Goal: Information Seeking & Learning: Learn about a topic

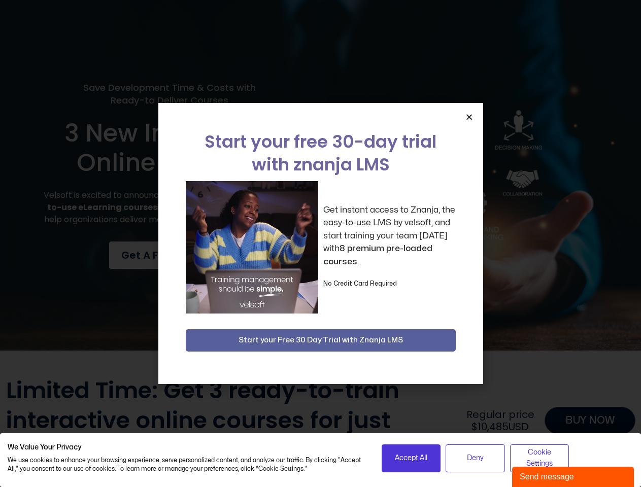
click at [320, 244] on div "Get instant access to Znanja, the easy-to-use LMS by velsoft, and start trainin…" at bounding box center [321, 247] width 270 height 133
click at [469, 117] on icon "Close" at bounding box center [470, 117] width 8 height 8
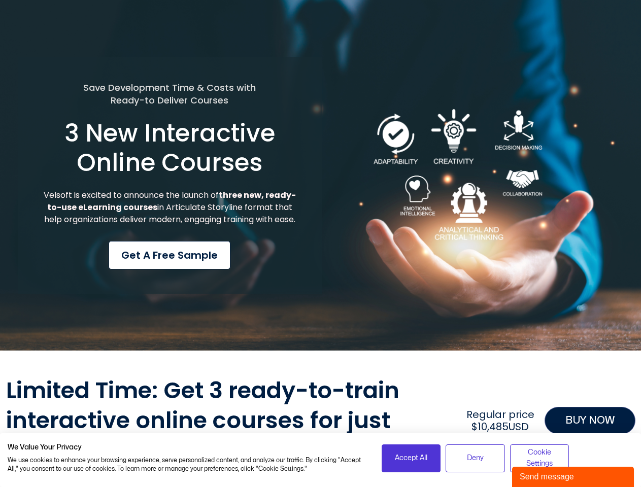
click at [321, 341] on div "Save Development Time & Costs with Ready-to Deliver Courses 3 New Interactive O…" at bounding box center [320, 175] width 641 height 351
click at [411, 459] on span "Accept All" at bounding box center [411, 458] width 32 height 11
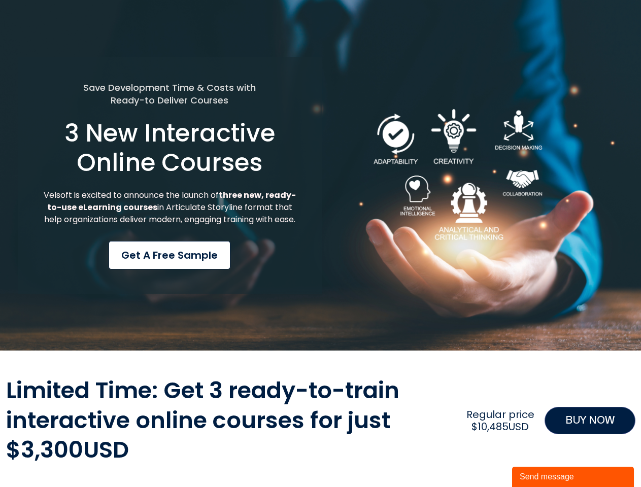
click at [475, 459] on div "Limited Time: Get 3 ready-to-train interactive online courses for just $3,300US…" at bounding box center [321, 420] width 630 height 89
click at [540, 459] on div "Limited Time: Get 3 ready-to-train interactive online courses for just $3,300US…" at bounding box center [321, 420] width 630 height 89
click at [573, 477] on div "Send message" at bounding box center [573, 477] width 107 height 12
